Goal: Navigation & Orientation: Find specific page/section

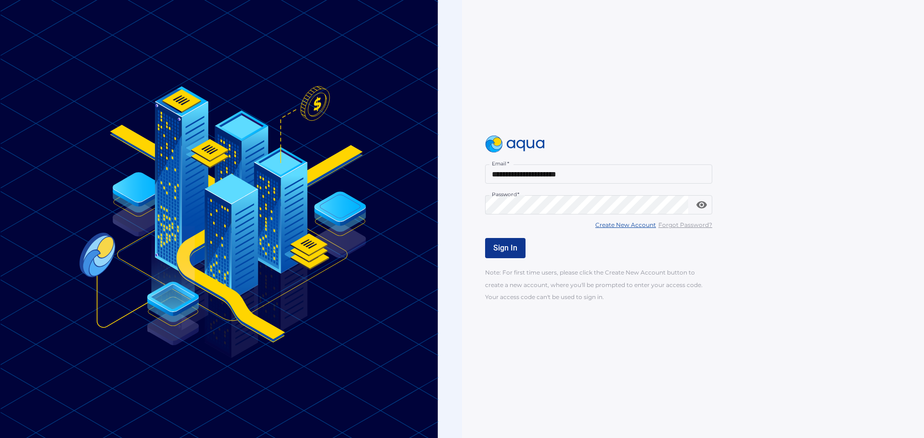
click at [512, 250] on span "Sign In" at bounding box center [505, 247] width 24 height 9
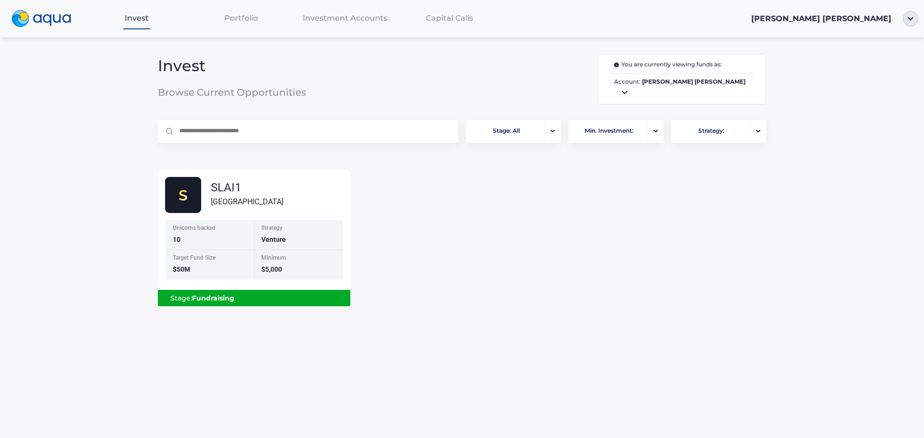
click at [247, 14] on span "Portfolio" at bounding box center [241, 17] width 34 height 9
click at [209, 225] on div "Unicorns backed" at bounding box center [210, 229] width 76 height 8
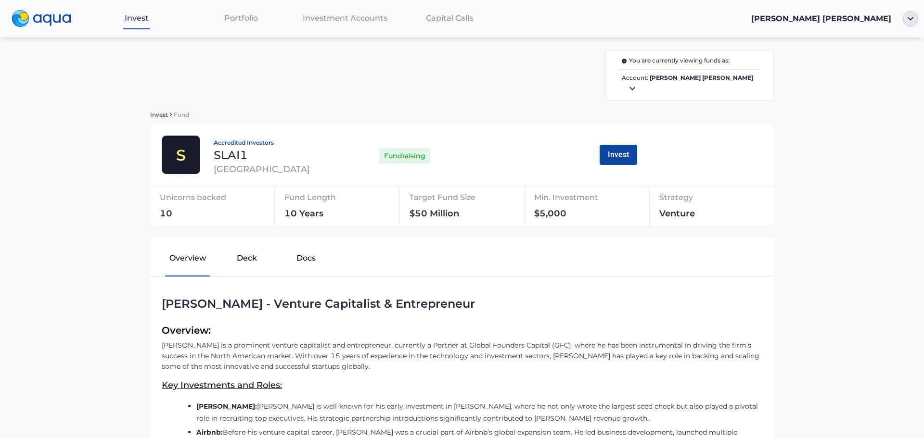
click at [245, 258] on button "Deck" at bounding box center [246, 260] width 59 height 31
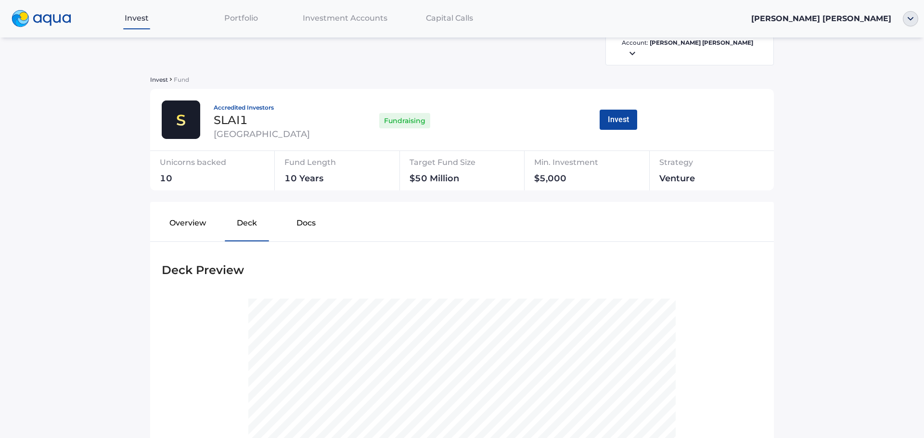
scroll to position [25, 0]
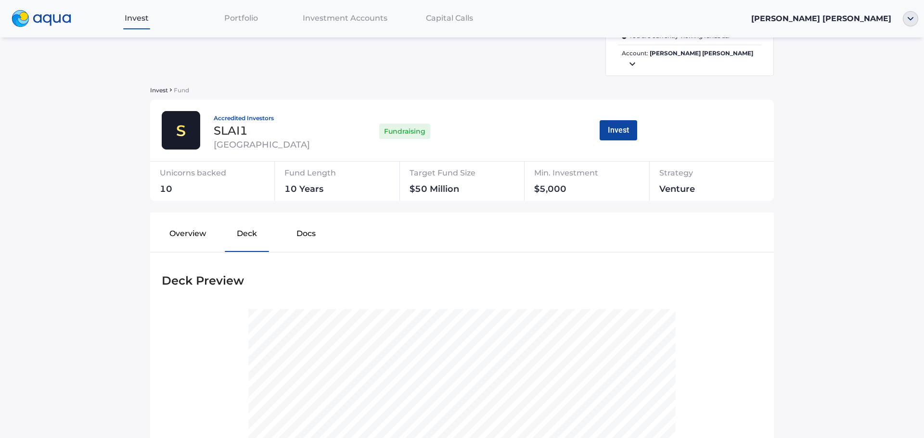
click at [305, 230] on button "Docs" at bounding box center [306, 235] width 59 height 31
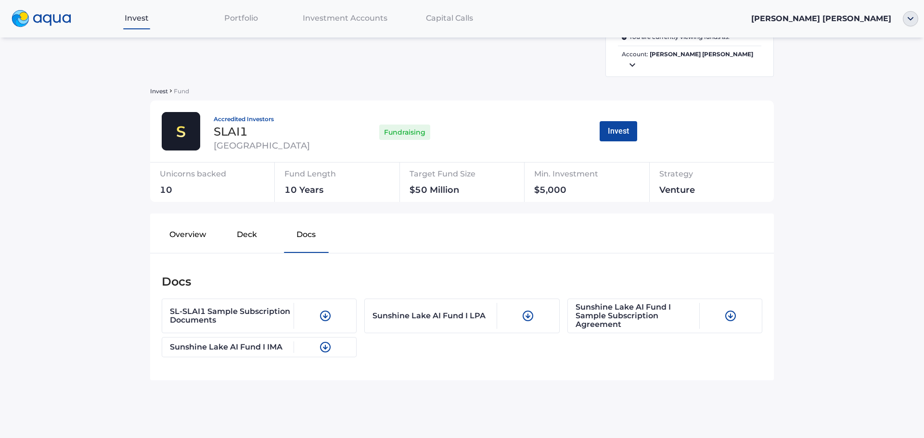
scroll to position [0, 0]
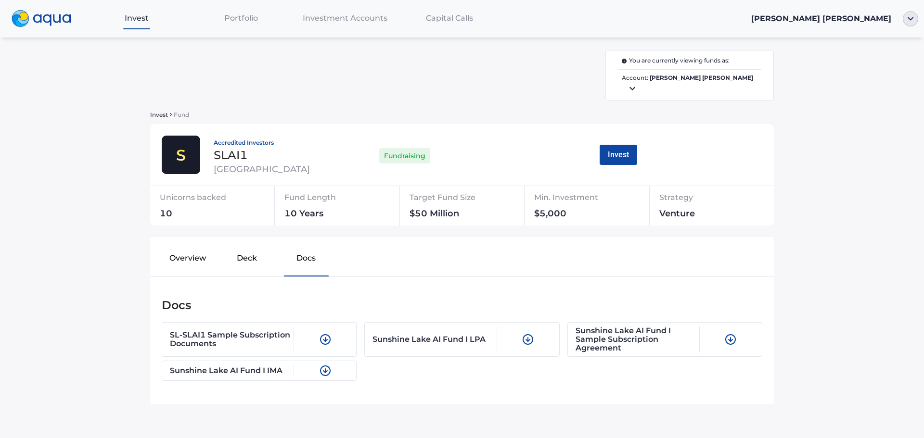
click at [462, 21] on span "Capital Calls" at bounding box center [449, 17] width 47 height 9
